Goal: Navigation & Orientation: Find specific page/section

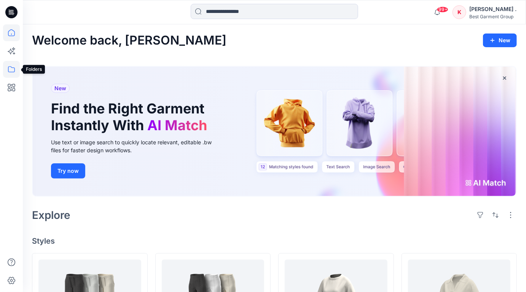
click at [10, 71] on icon at bounding box center [11, 69] width 17 height 17
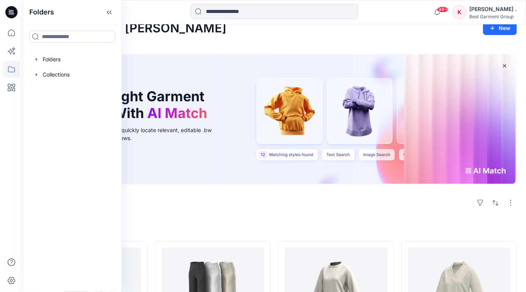
scroll to position [18, 0]
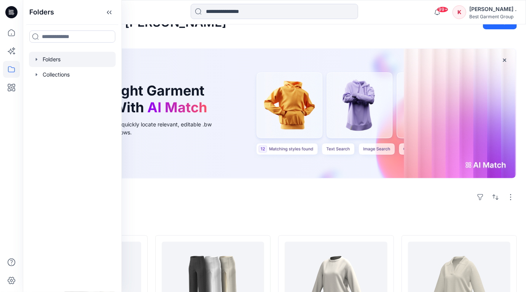
click at [48, 58] on div at bounding box center [72, 59] width 87 height 15
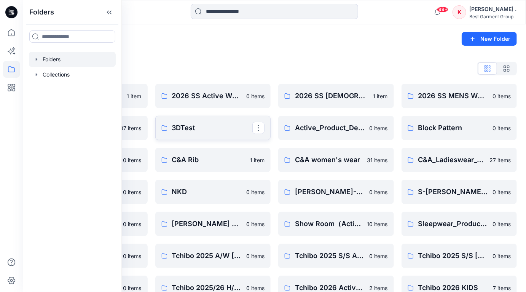
scroll to position [8, 0]
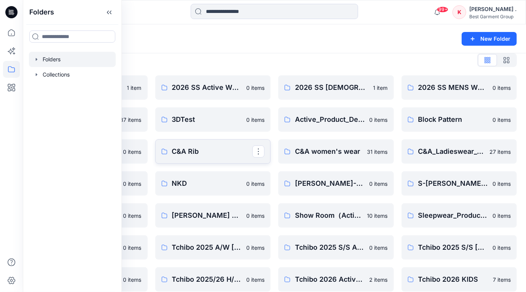
click at [192, 149] on p "C&A Rib" at bounding box center [212, 151] width 81 height 11
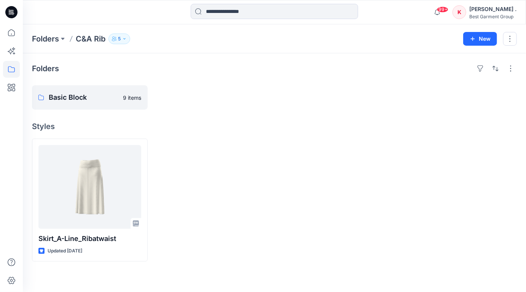
scroll to position [8, 0]
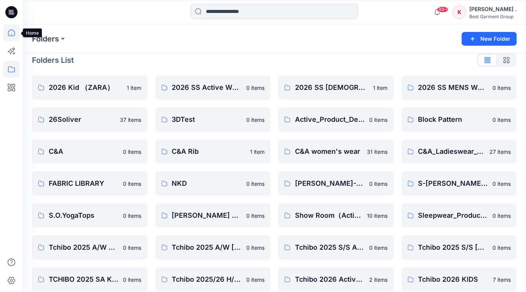
click at [14, 34] on icon at bounding box center [11, 32] width 17 height 17
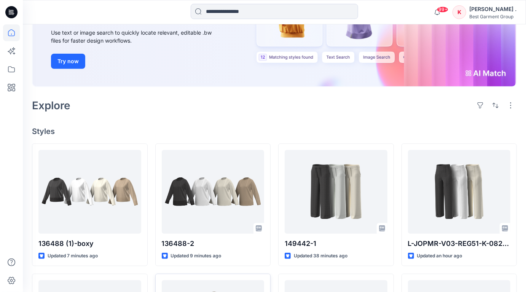
scroll to position [111, 0]
